Goal: Check status: Check status

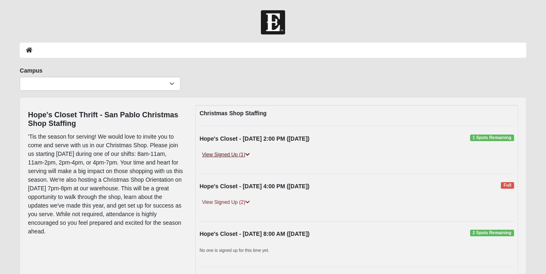
click at [243, 155] on link "View Signed Up (1)" at bounding box center [225, 154] width 52 height 9
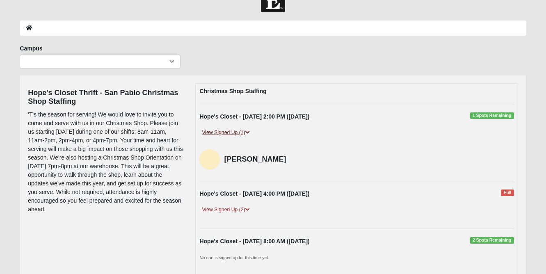
scroll to position [24, 0]
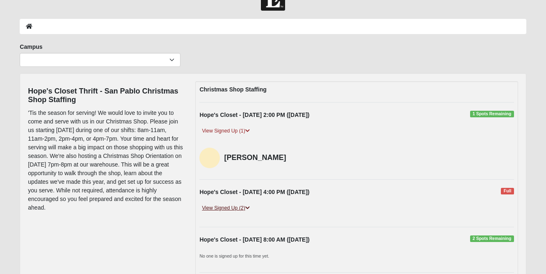
click at [237, 204] on link "View Signed Up (2)" at bounding box center [225, 208] width 52 height 9
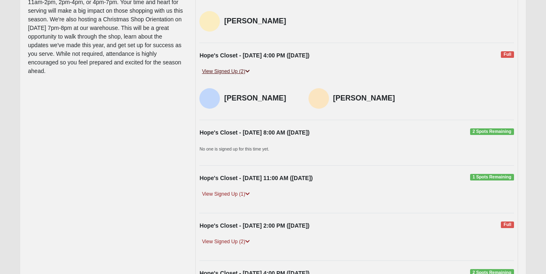
scroll to position [161, 0]
click at [236, 189] on link "View Signed Up (1)" at bounding box center [225, 193] width 52 height 9
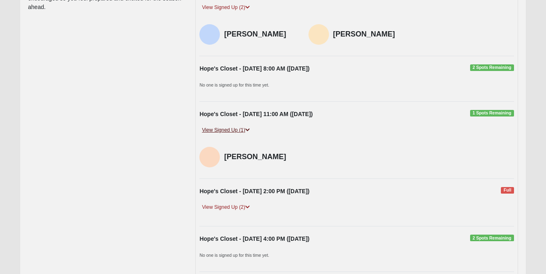
scroll to position [262, 0]
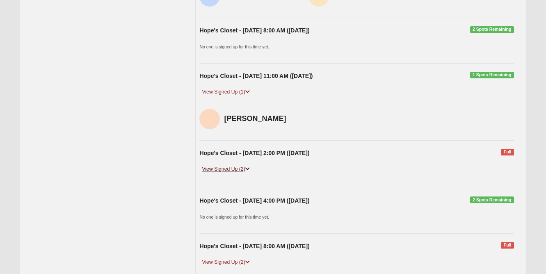
click at [237, 166] on link "View Signed Up (2)" at bounding box center [225, 169] width 52 height 9
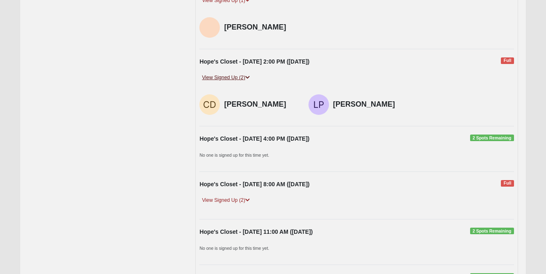
scroll to position [363, 0]
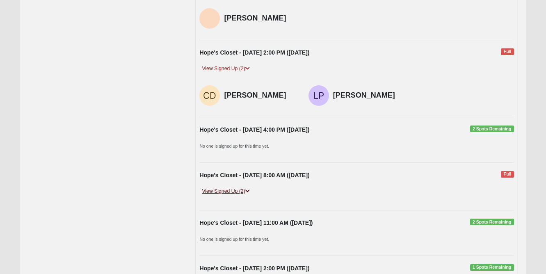
click at [234, 189] on link "View Signed Up (2)" at bounding box center [225, 191] width 52 height 9
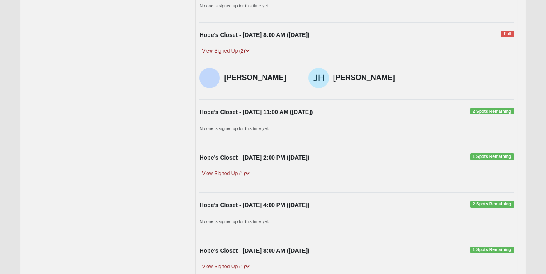
scroll to position [503, 0]
click at [228, 169] on link "View Signed Up (1)" at bounding box center [225, 173] width 52 height 9
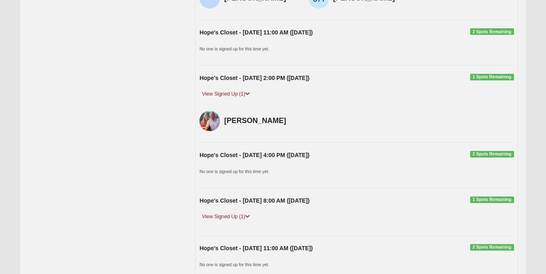
scroll to position [594, 0]
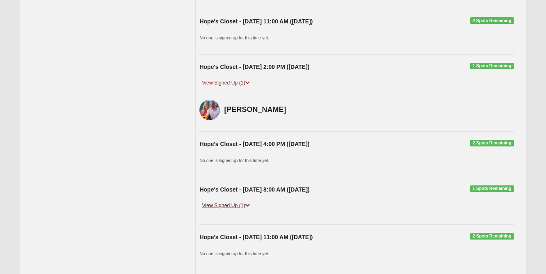
click at [224, 203] on link "View Signed Up (1)" at bounding box center [225, 205] width 52 height 9
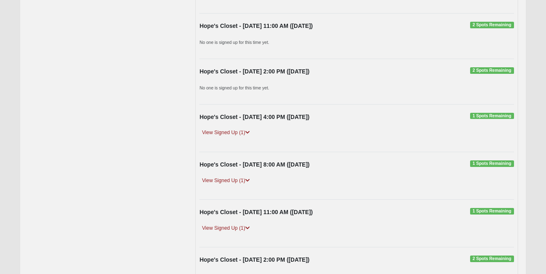
scroll to position [1198, 0]
click at [243, 128] on link "View Signed Up (1)" at bounding box center [225, 132] width 52 height 9
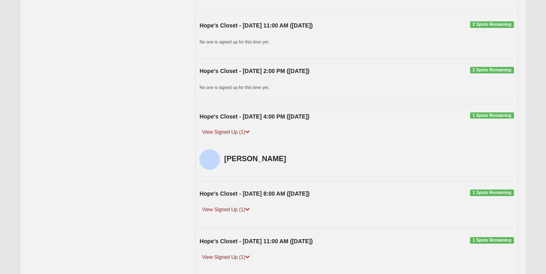
click at [241, 196] on div "Hope's Closet - [DATE] 8:00 AM ([DATE]) 1 Spots Remaining View Signed Up (1) [P…" at bounding box center [356, 204] width 326 height 31
click at [241, 205] on link "View Signed Up (1)" at bounding box center [225, 209] width 52 height 9
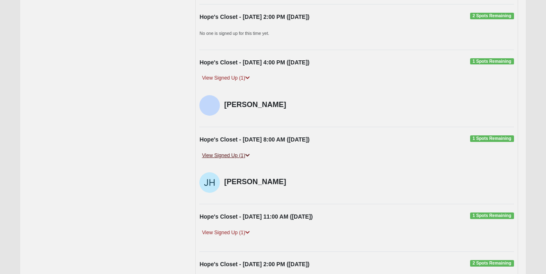
scroll to position [1279, 0]
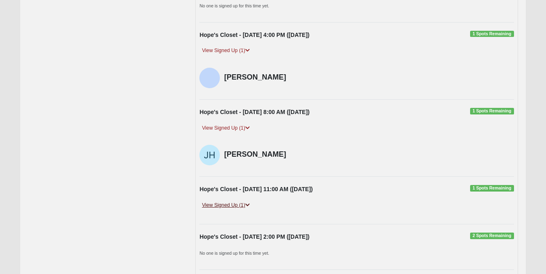
click at [238, 201] on link "View Signed Up (1)" at bounding box center [225, 205] width 52 height 9
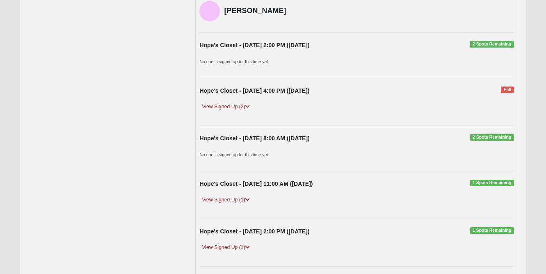
scroll to position [1501, 0]
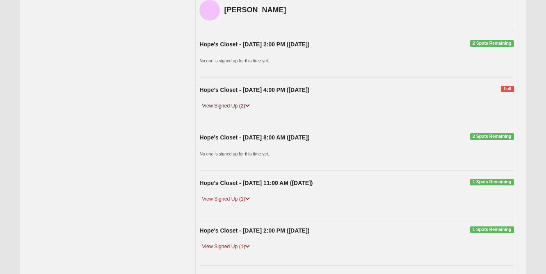
click at [239, 102] on link "View Signed Up (2)" at bounding box center [225, 106] width 52 height 9
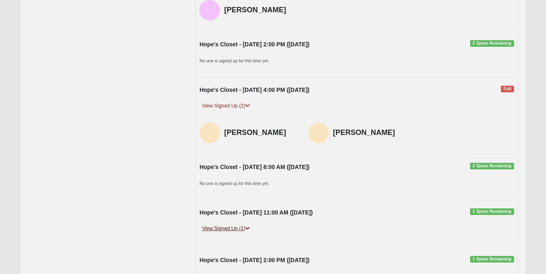
click at [237, 224] on link "View Signed Up (1)" at bounding box center [225, 228] width 52 height 9
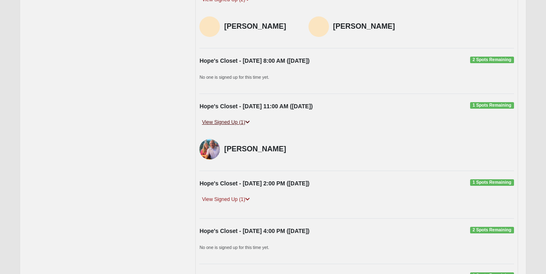
scroll to position [1609, 0]
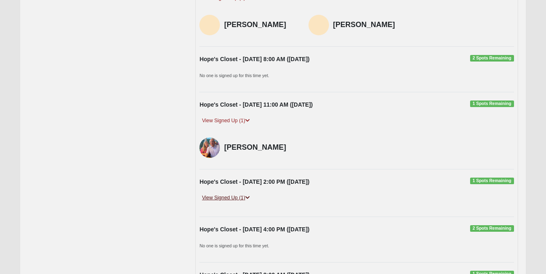
click at [231, 193] on link "View Signed Up (1)" at bounding box center [225, 197] width 52 height 9
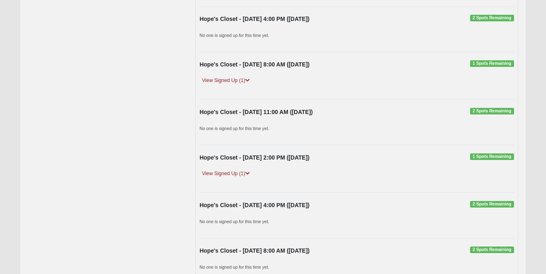
scroll to position [1850, 0]
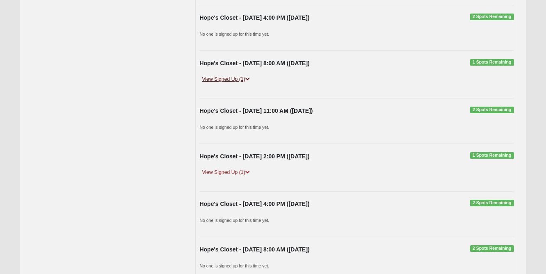
click at [248, 77] on icon at bounding box center [247, 79] width 5 height 5
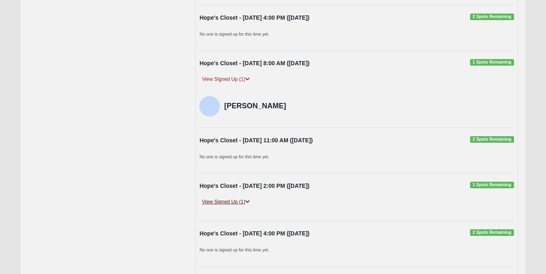
click at [231, 198] on link "View Signed Up (1)" at bounding box center [225, 202] width 52 height 9
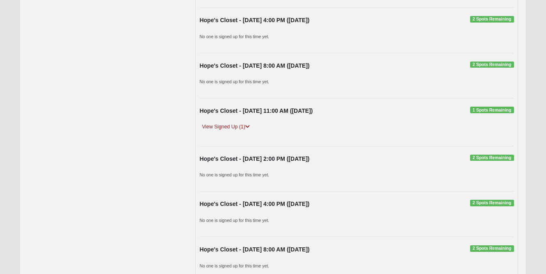
scroll to position [2283, 0]
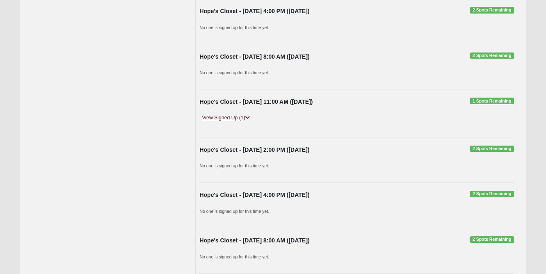
click at [244, 114] on link "View Signed Up (1)" at bounding box center [225, 118] width 52 height 9
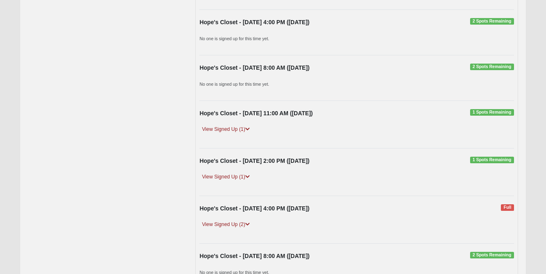
scroll to position [2673, 0]
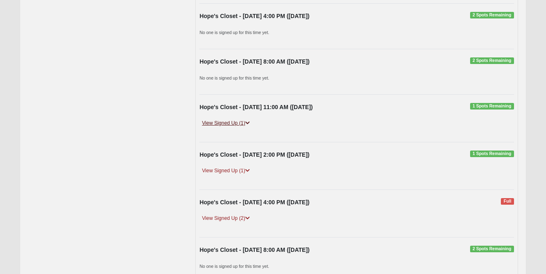
click at [239, 119] on link "View Signed Up (1)" at bounding box center [225, 123] width 52 height 9
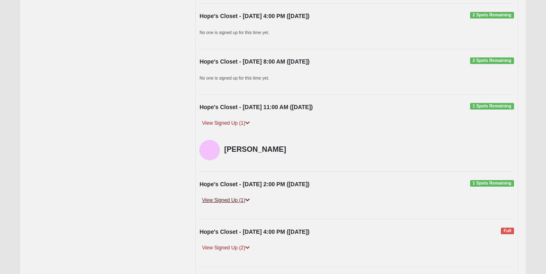
click at [238, 196] on link "View Signed Up (1)" at bounding box center [225, 200] width 52 height 9
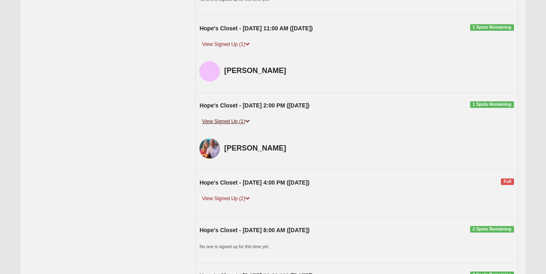
scroll to position [2760, 0]
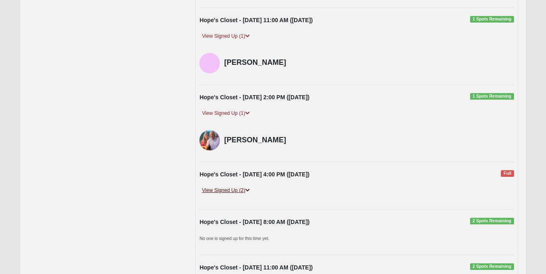
click at [237, 186] on link "View Signed Up (2)" at bounding box center [225, 190] width 52 height 9
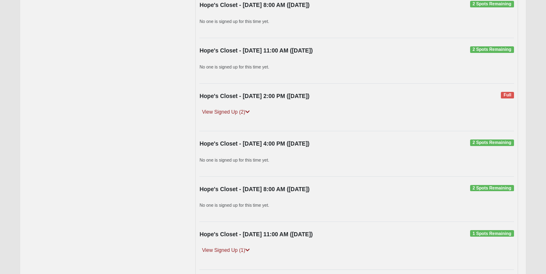
scroll to position [3010, 0]
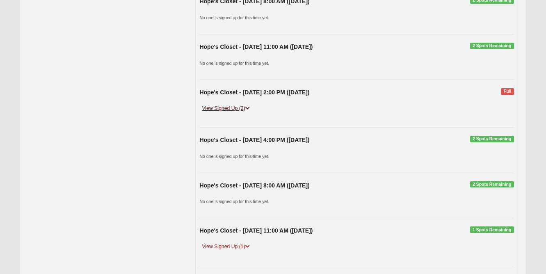
click at [235, 104] on link "View Signed Up (2)" at bounding box center [225, 108] width 52 height 9
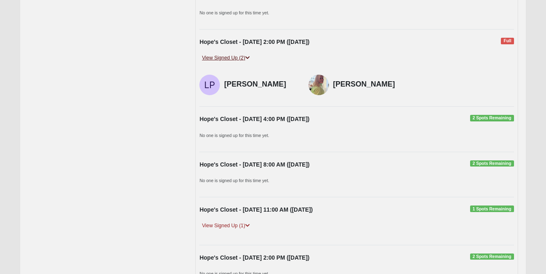
scroll to position [3076, 0]
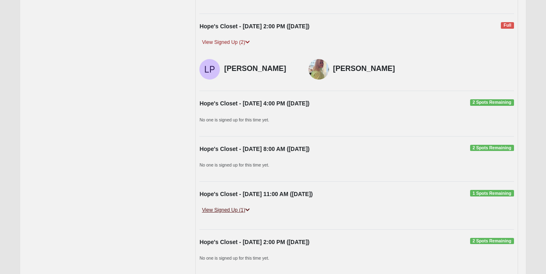
click at [228, 206] on link "View Signed Up (1)" at bounding box center [225, 210] width 52 height 9
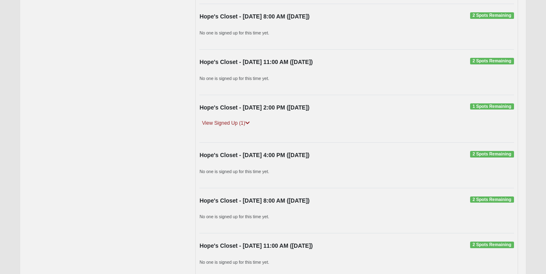
scroll to position [3432, 0]
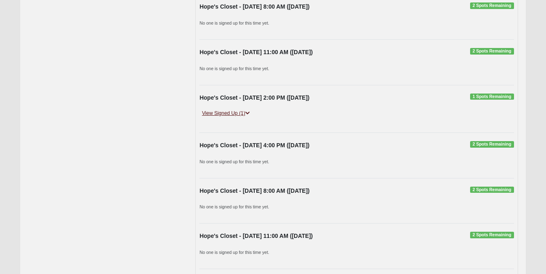
click at [234, 109] on link "View Signed Up (1)" at bounding box center [225, 113] width 52 height 9
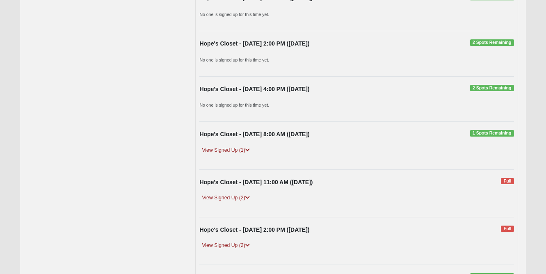
scroll to position [3905, 0]
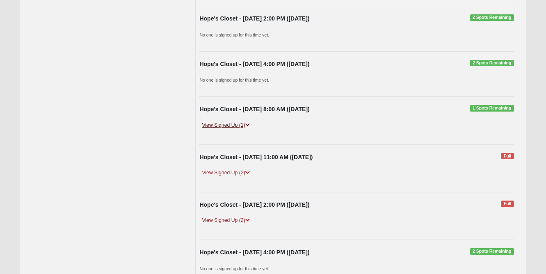
click at [232, 121] on link "View Signed Up (1)" at bounding box center [225, 125] width 52 height 9
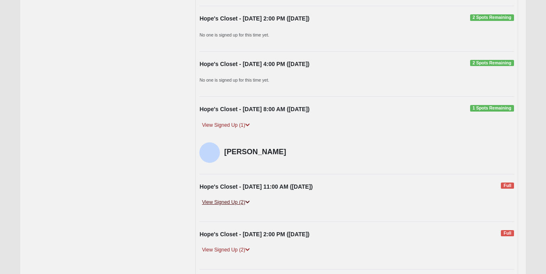
click at [236, 198] on link "View Signed Up (2)" at bounding box center [225, 202] width 52 height 9
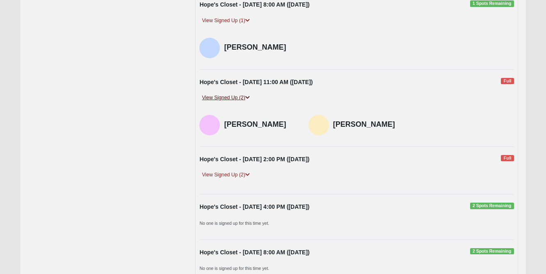
scroll to position [4026, 0]
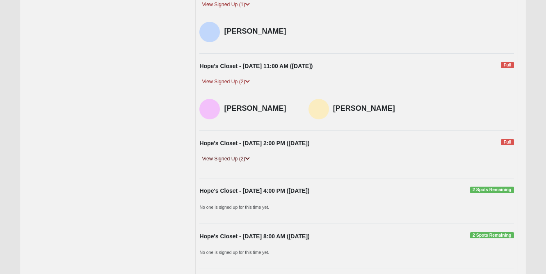
click at [231, 155] on link "View Signed Up (2)" at bounding box center [225, 159] width 52 height 9
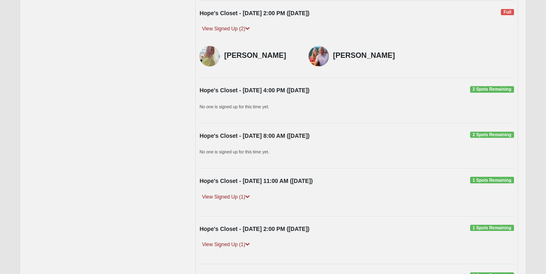
scroll to position [4156, 0]
click at [230, 192] on link "View Signed Up (1)" at bounding box center [225, 196] width 52 height 9
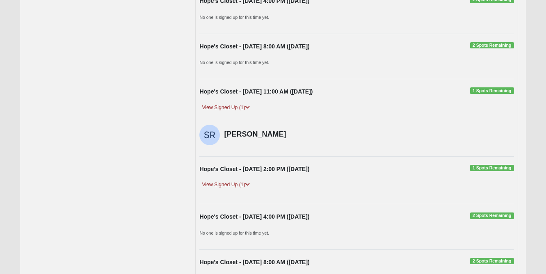
scroll to position [4253, 0]
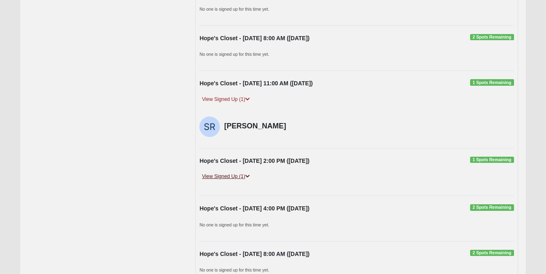
click at [235, 172] on link "View Signed Up (1)" at bounding box center [225, 176] width 52 height 9
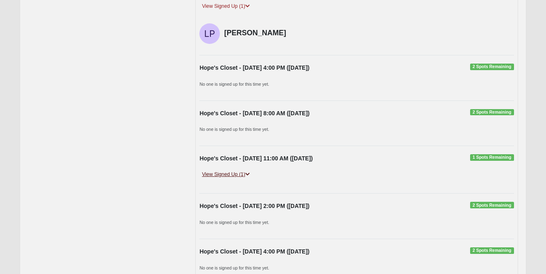
click at [234, 170] on link "View Signed Up (1)" at bounding box center [225, 174] width 52 height 9
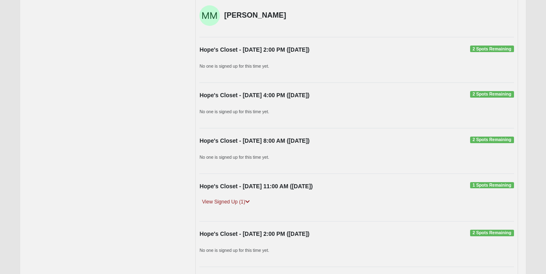
scroll to position [4610, 0]
click at [230, 197] on link "View Signed Up (1)" at bounding box center [225, 201] width 52 height 9
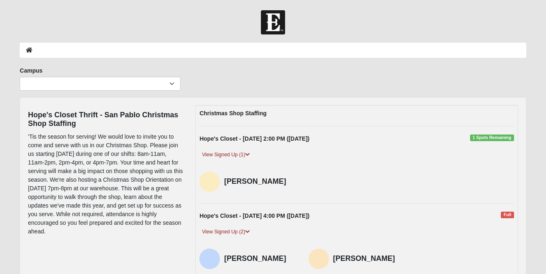
scroll to position [0, 0]
